Goal: Information Seeking & Learning: Learn about a topic

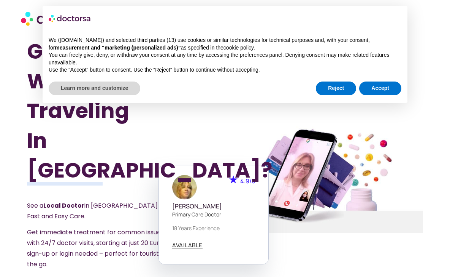
scroll to position [16, 0]
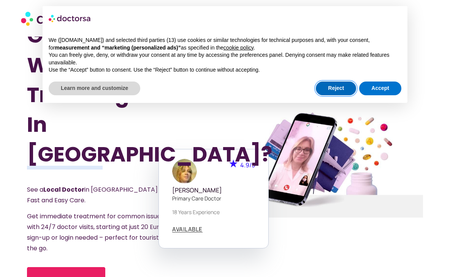
click at [330, 83] on button "Reject" at bounding box center [336, 88] width 40 height 14
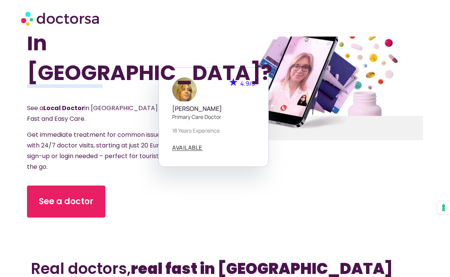
scroll to position [97, 0]
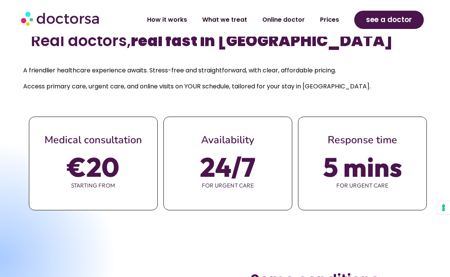
scroll to position [325, 0]
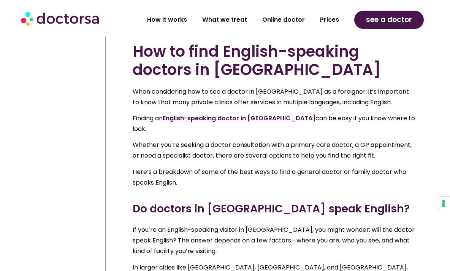
scroll to position [4579, 6]
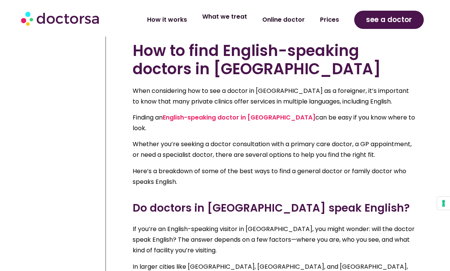
click at [241, 20] on link "What we treat" at bounding box center [225, 16] width 60 height 17
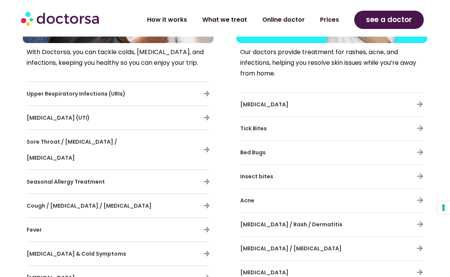
scroll to position [397, 0]
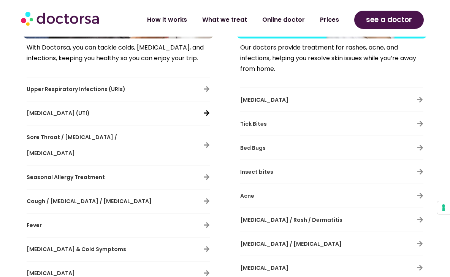
click at [207, 111] on icon at bounding box center [206, 113] width 6 height 6
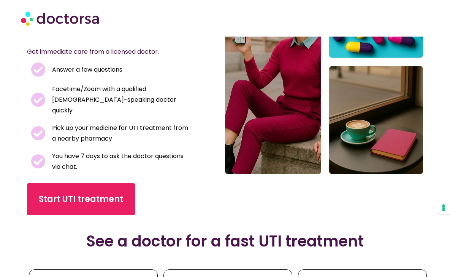
scroll to position [138, 0]
